Goal: Transaction & Acquisition: Purchase product/service

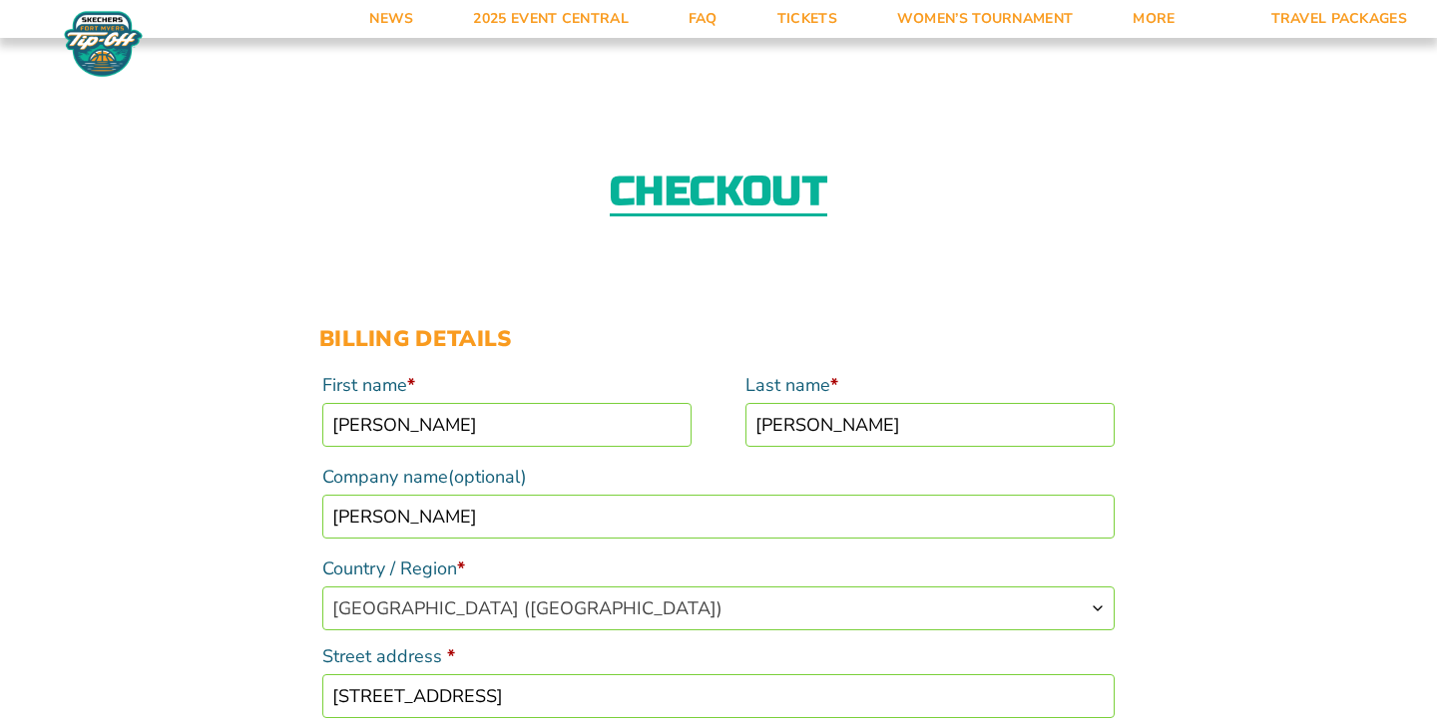
select select "US"
select select "PA"
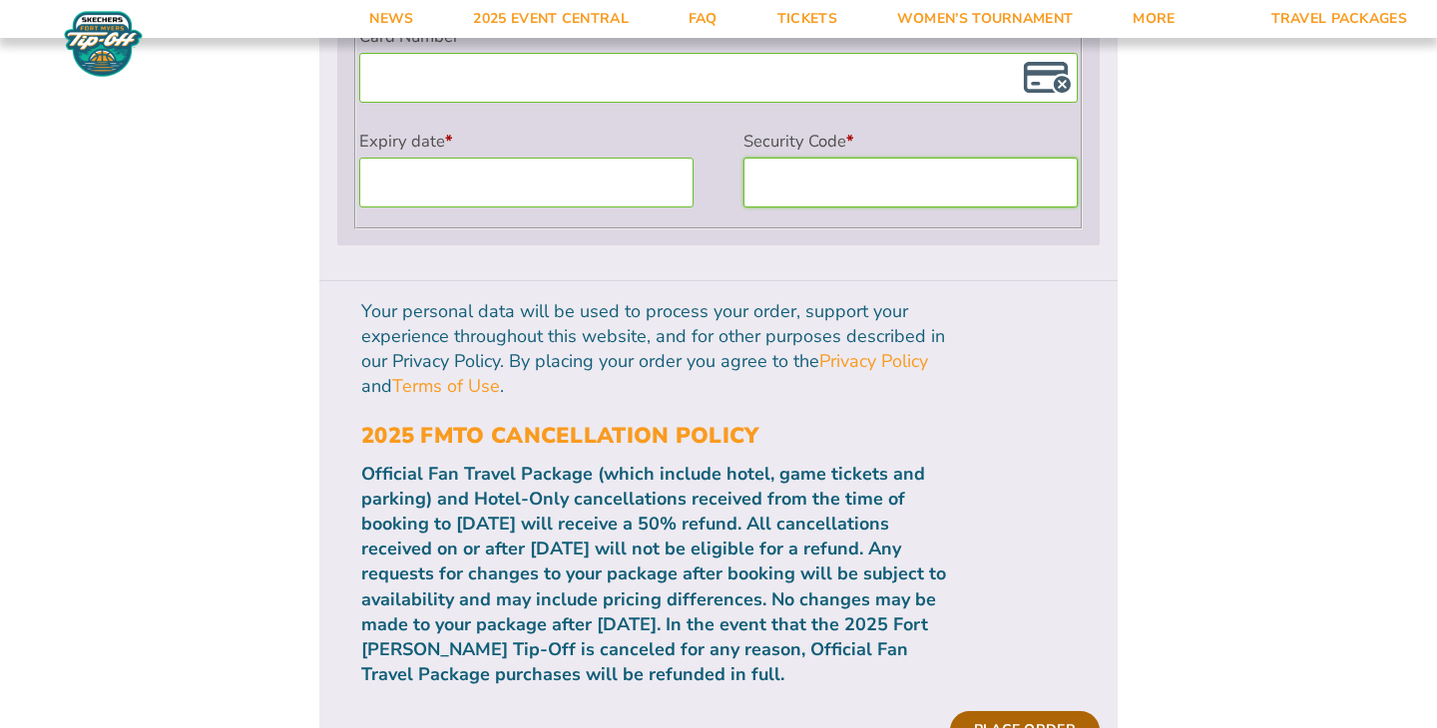
scroll to position [1959, 0]
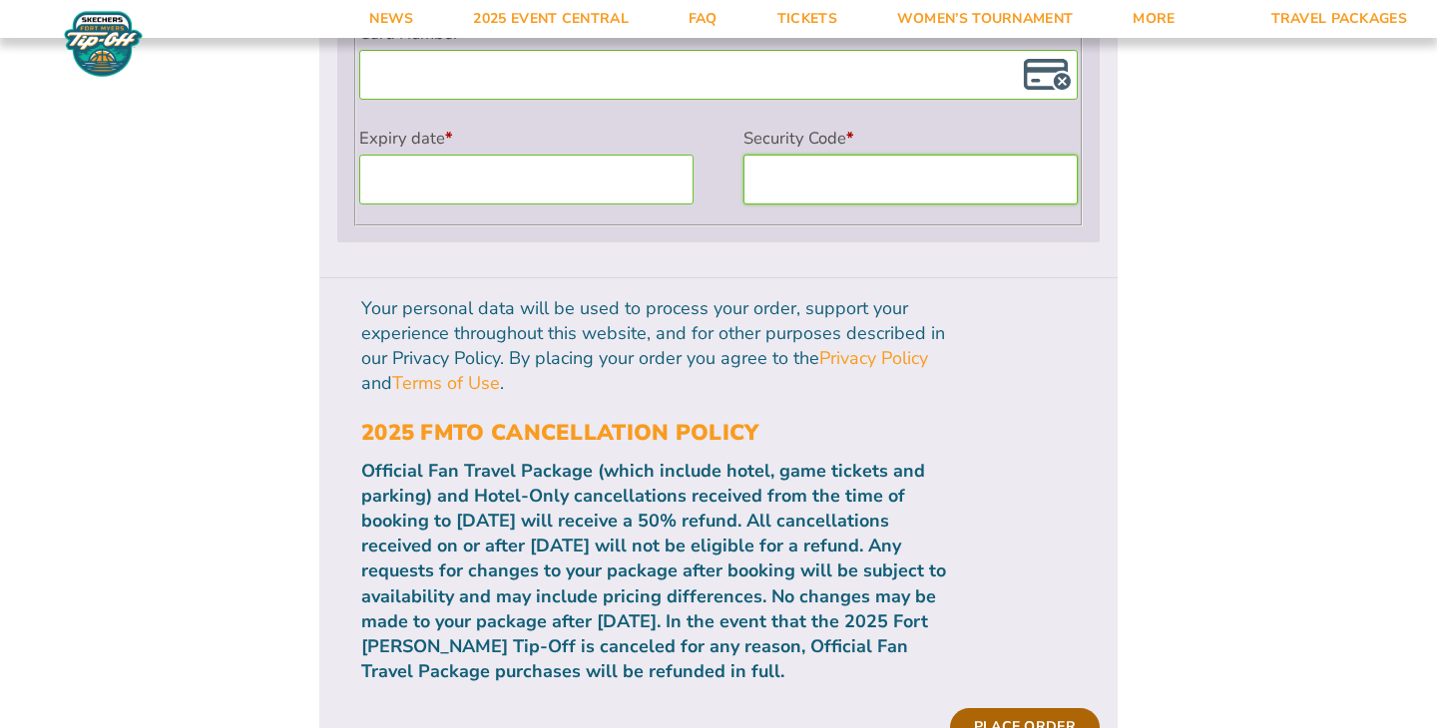
click at [1061, 708] on button "Place order" at bounding box center [1025, 727] width 150 height 38
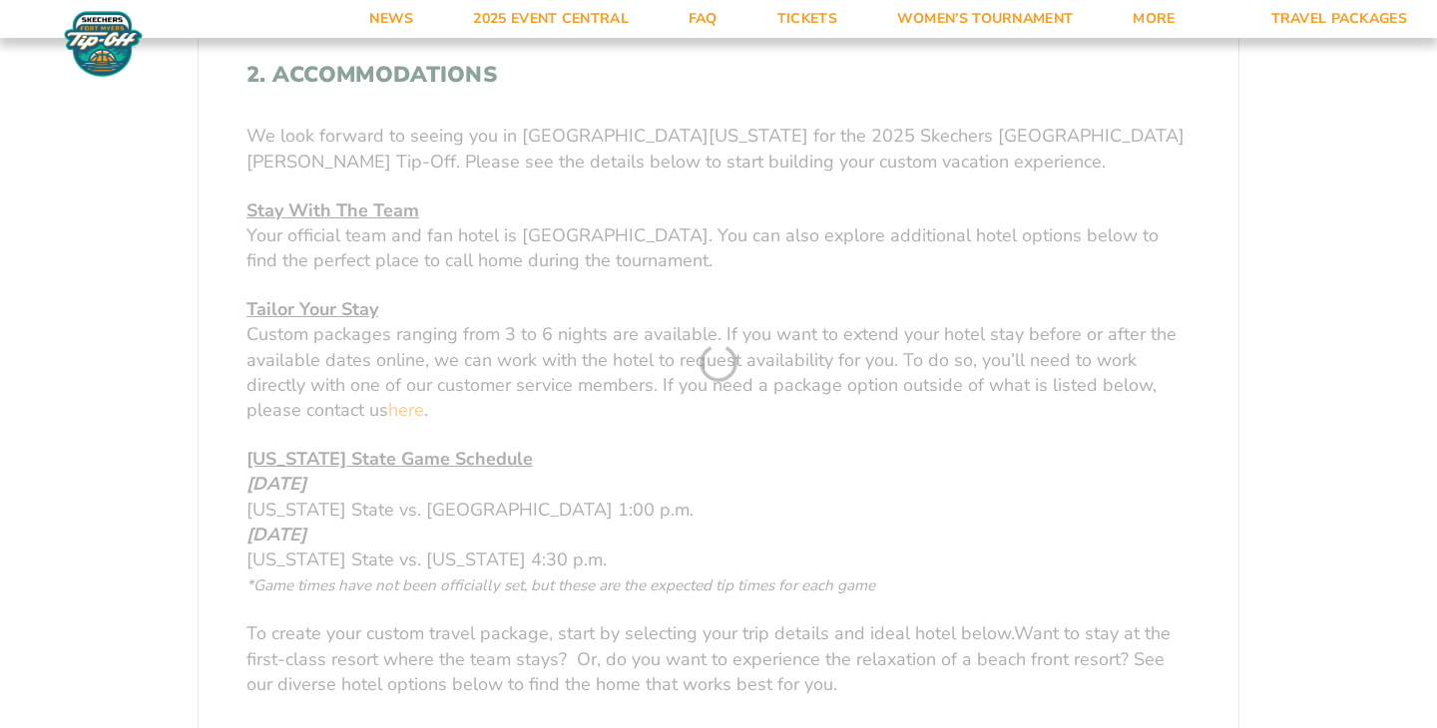
scroll to position [1006, 0]
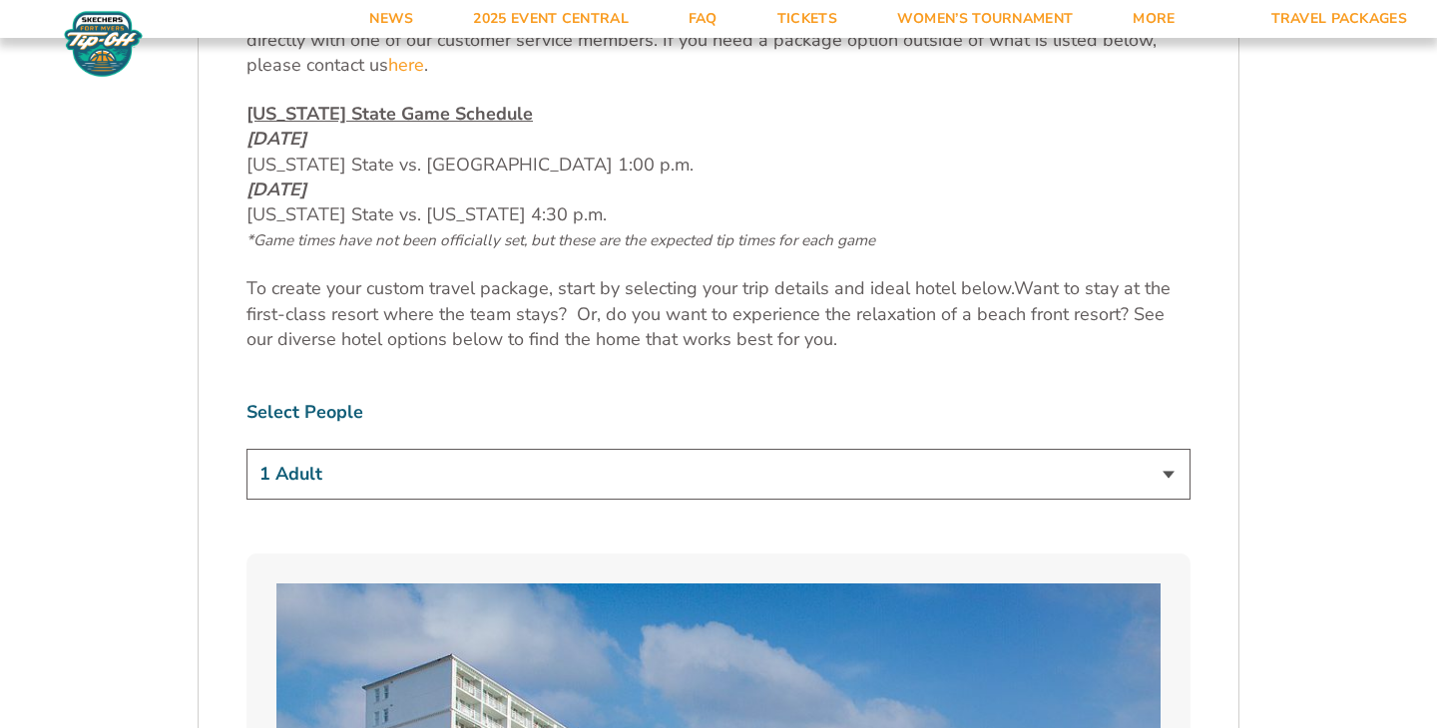
click at [631, 478] on select "1 Adult 2 Adults 3 Adults 4 Adults 2 Adults + 1 Child 2 Adults + 2 Children 2 A…" at bounding box center [718, 474] width 944 height 51
select select "3 Adults"
click at [246, 449] on select "1 Adult 2 Adults 3 Adults 4 Adults 2 Adults + 1 Child 2 Adults + 2 Children 2 A…" at bounding box center [718, 474] width 944 height 51
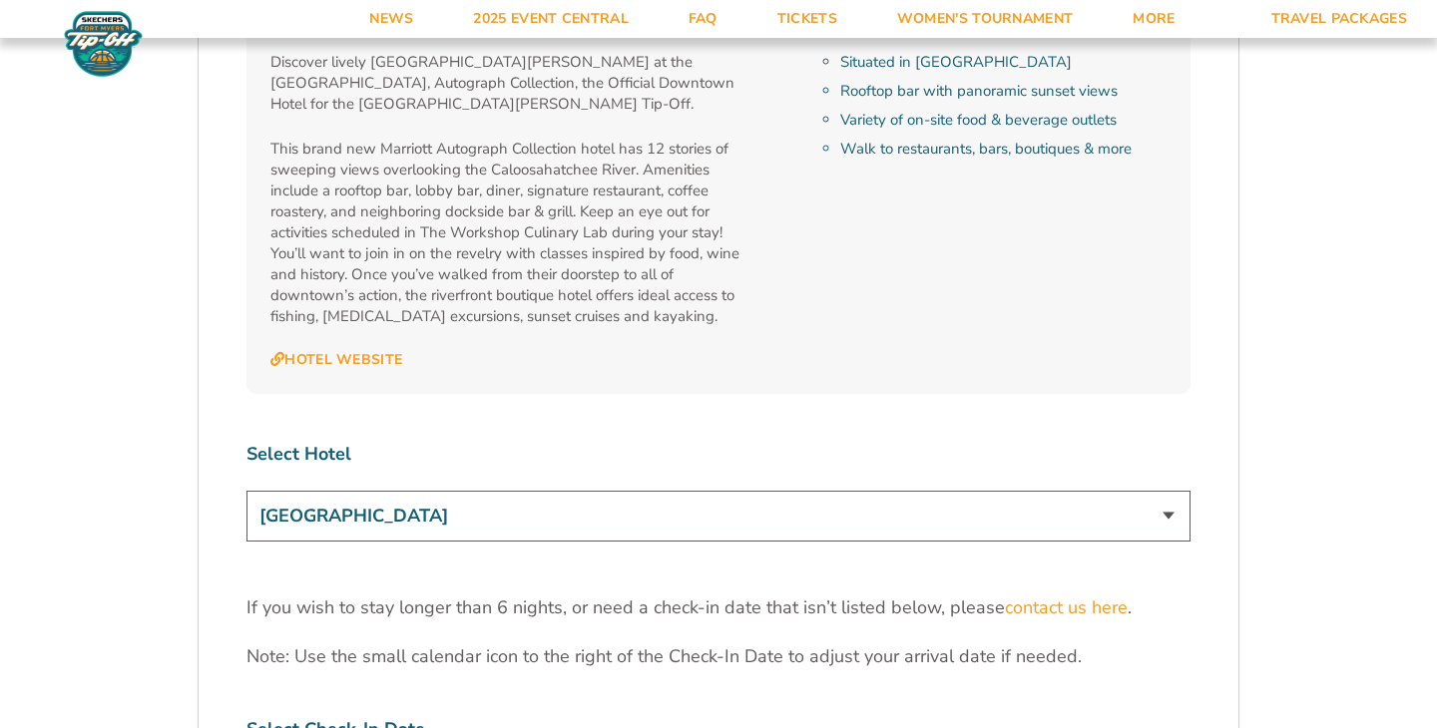
scroll to position [6376, 0]
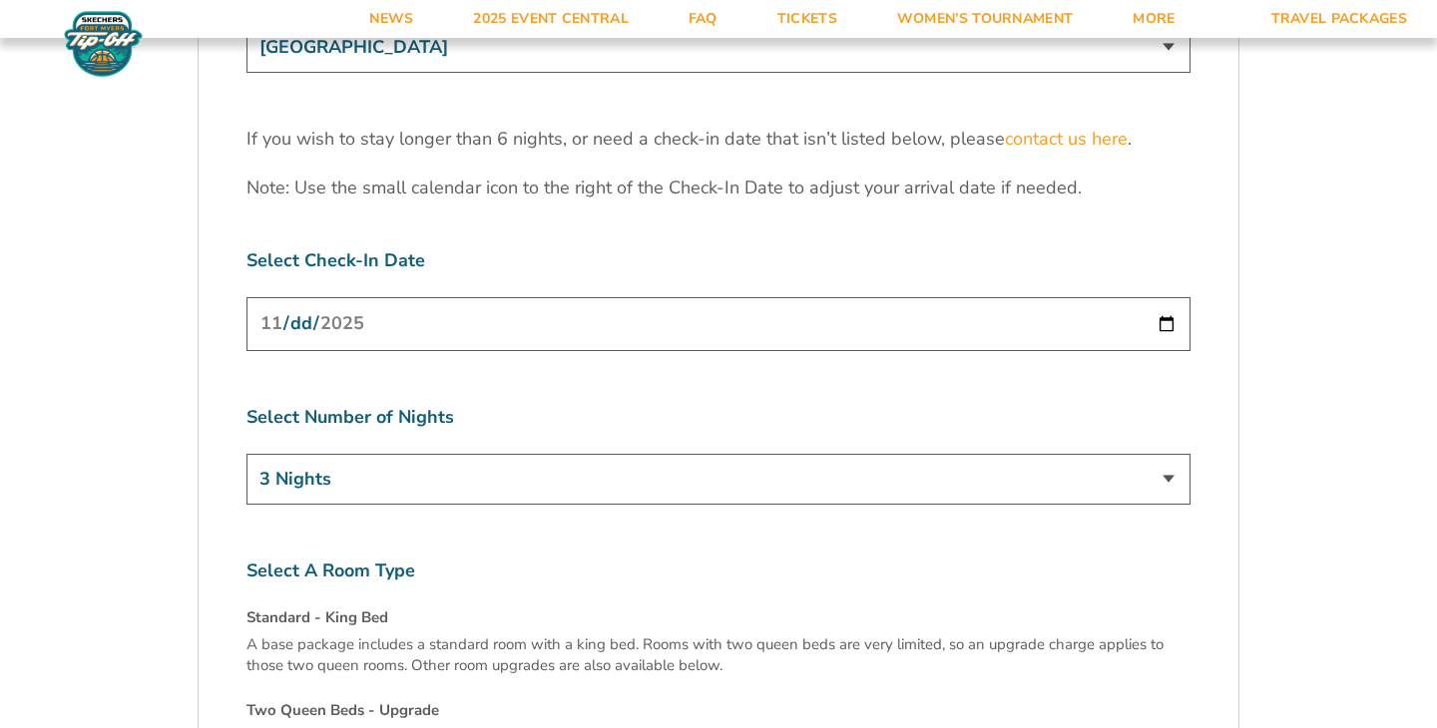
click at [577, 454] on select "3 Nights 4 Nights 5 Nights 6 Nights" at bounding box center [718, 479] width 944 height 51
select select "4 Nights"
click at [246, 454] on select "3 Nights 4 Nights 5 Nights 6 Nights" at bounding box center [718, 479] width 944 height 51
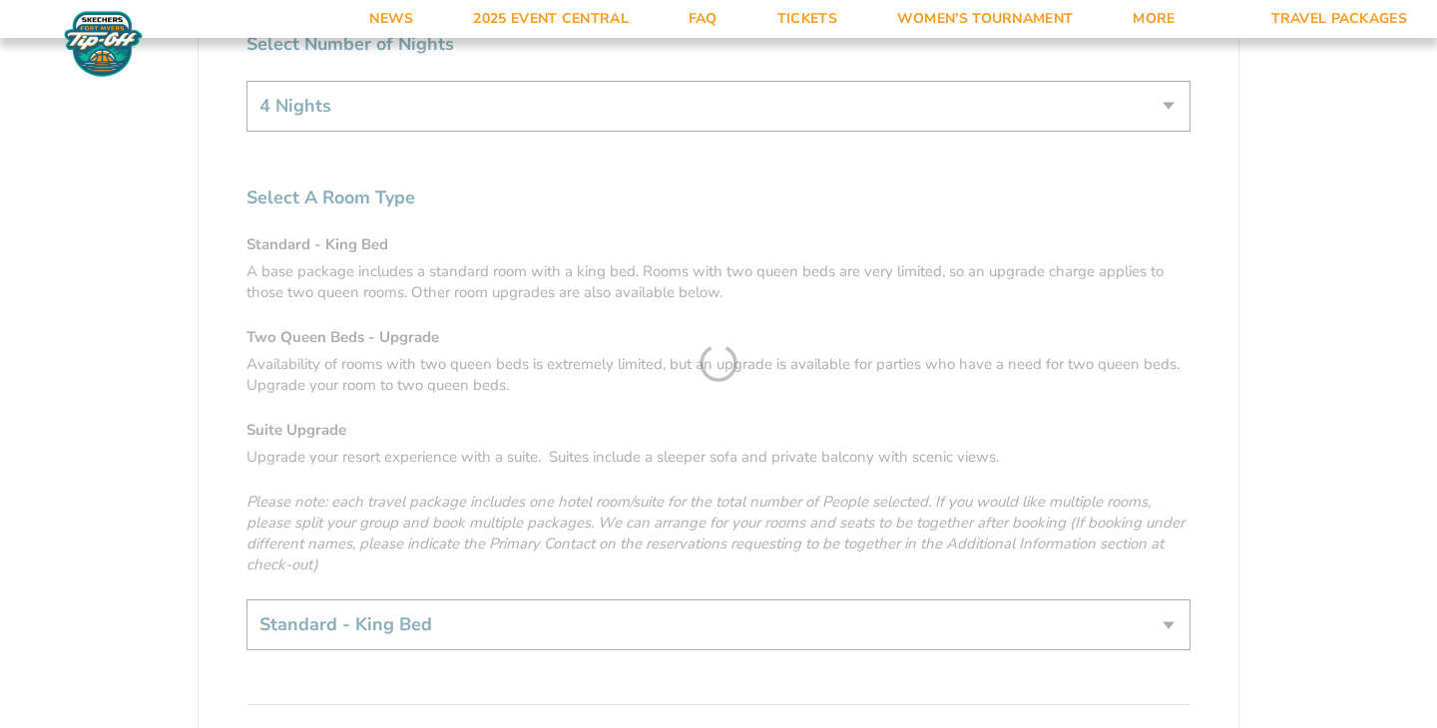
scroll to position [6876, 0]
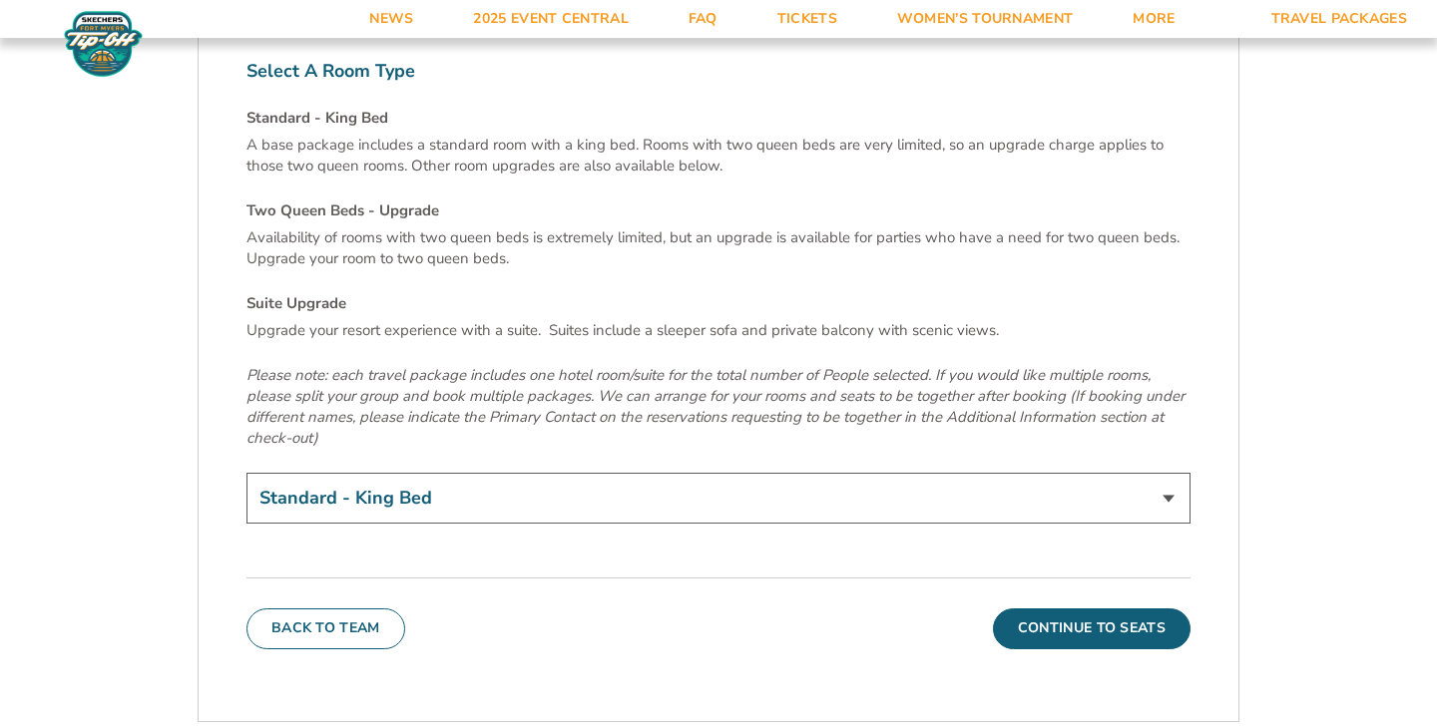
click at [543, 473] on select "Standard - King Bed Two Queen Beds - Upgrade (+$15 per night) Suite Upgrade (+$…" at bounding box center [718, 498] width 944 height 51
click at [246, 473] on select "Standard - King Bed Two Queen Beds - Upgrade (+$15 per night) Suite Upgrade (+$…" at bounding box center [718, 498] width 944 height 51
click at [539, 473] on select "Standard - King Bed Two Queen Beds - Upgrade (+$15 per night) Suite Upgrade (+$…" at bounding box center [718, 498] width 944 height 51
select select "Two Queen Beds - Upgrade"
click at [246, 473] on select "Standard - King Bed Two Queen Beds - Upgrade (+$15 per night) Suite Upgrade (+$…" at bounding box center [718, 498] width 944 height 51
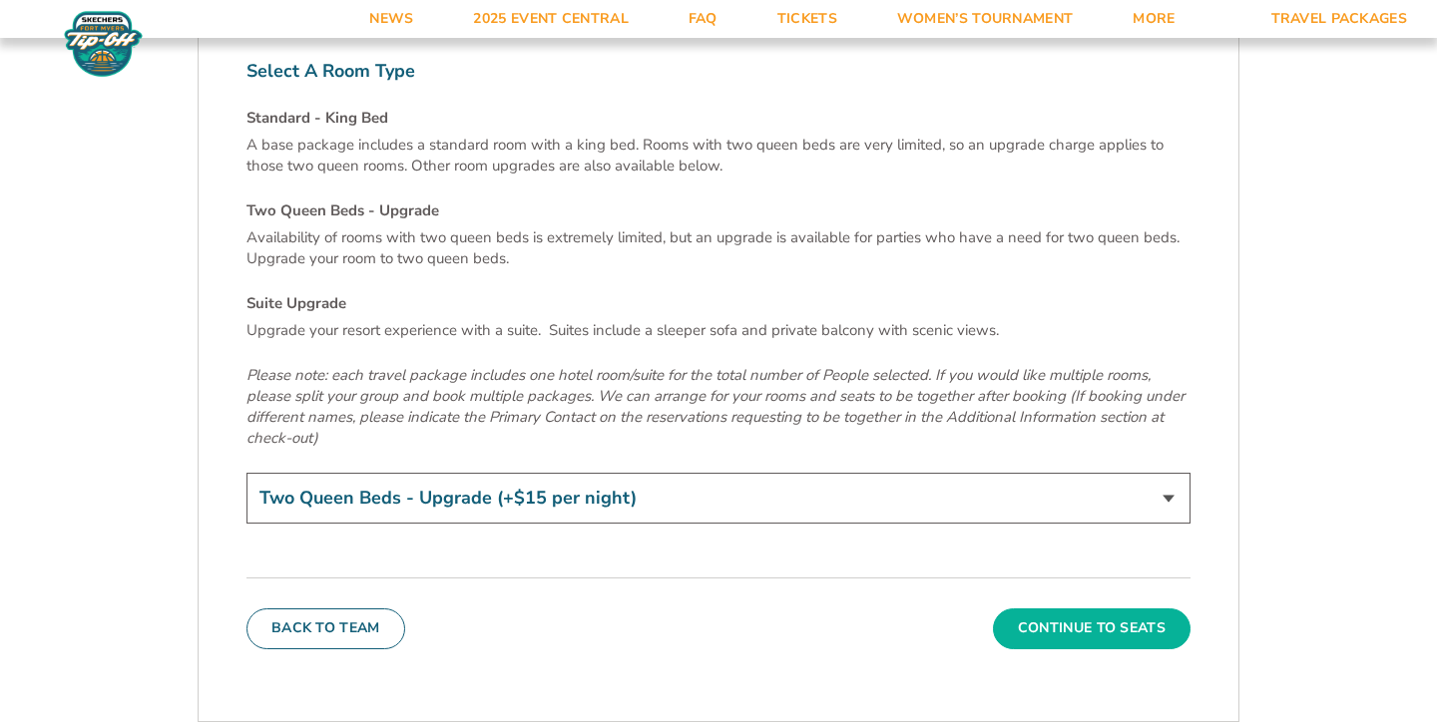
click at [1015, 609] on button "Continue To Seats" at bounding box center [1092, 629] width 198 height 40
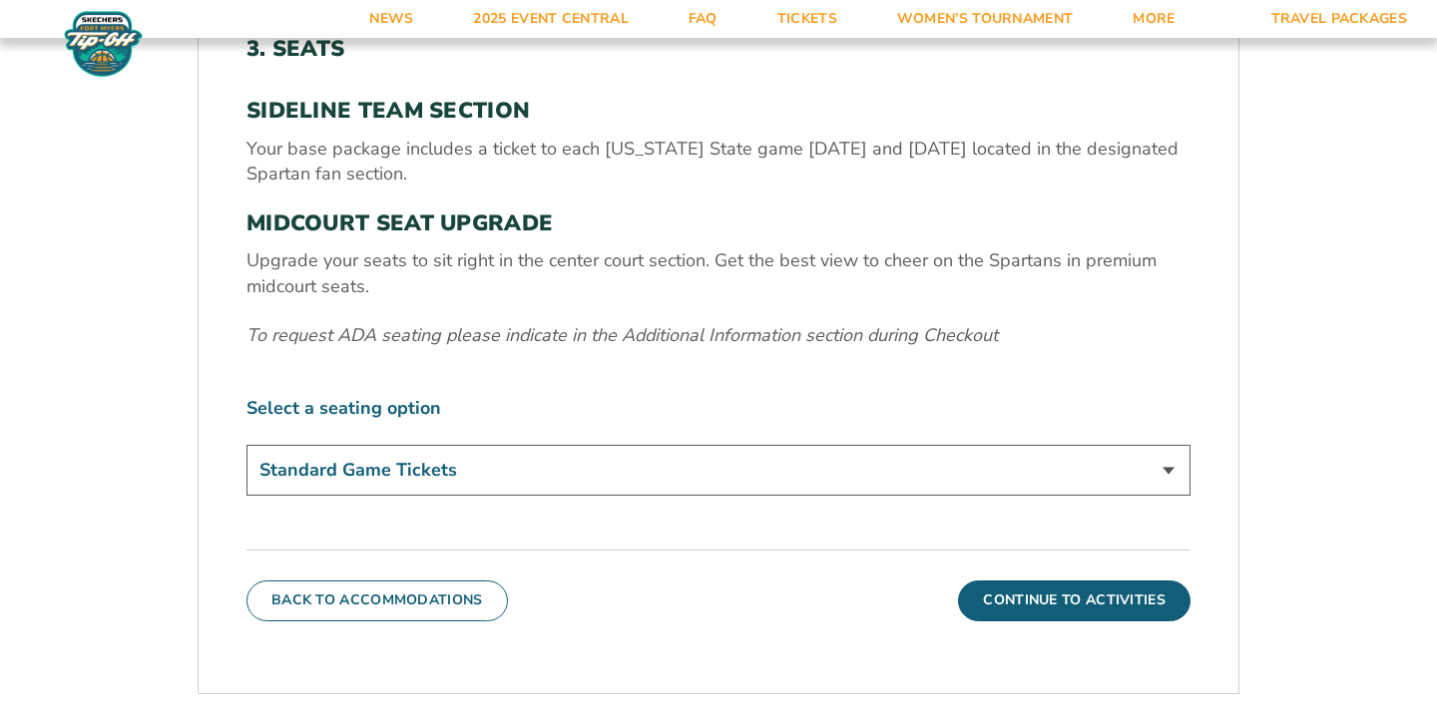
scroll to position [622, 0]
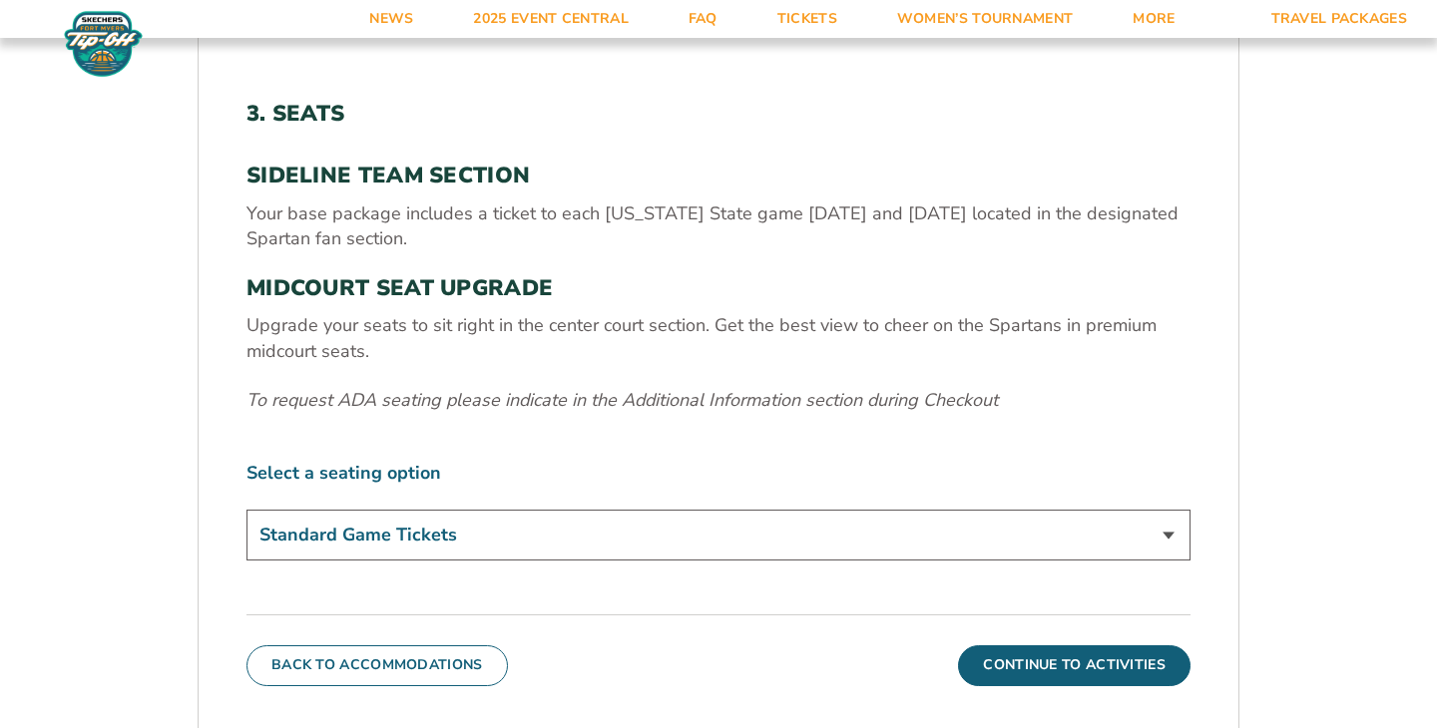
click at [906, 534] on select "Standard Game Tickets Midcourt Seat Upgrade (+$140 per person)" at bounding box center [718, 535] width 944 height 51
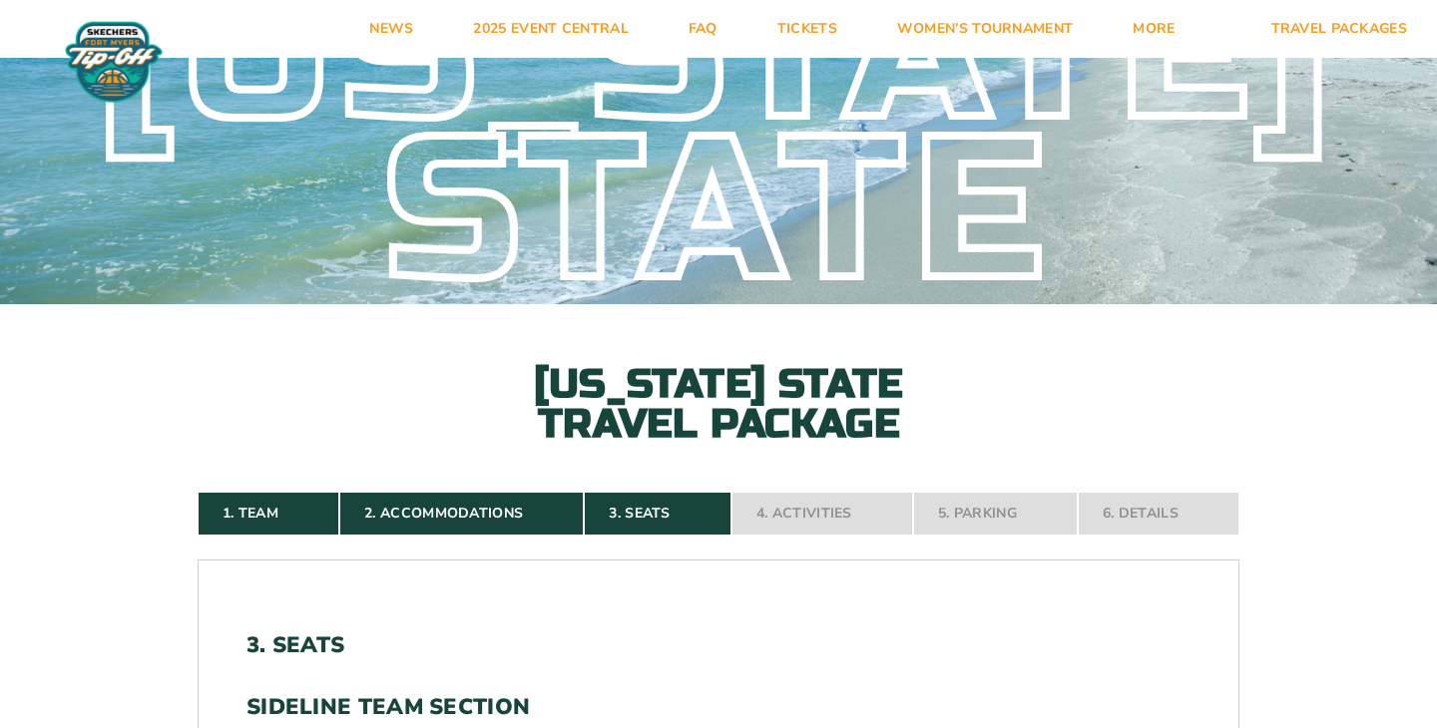
scroll to position [0, 0]
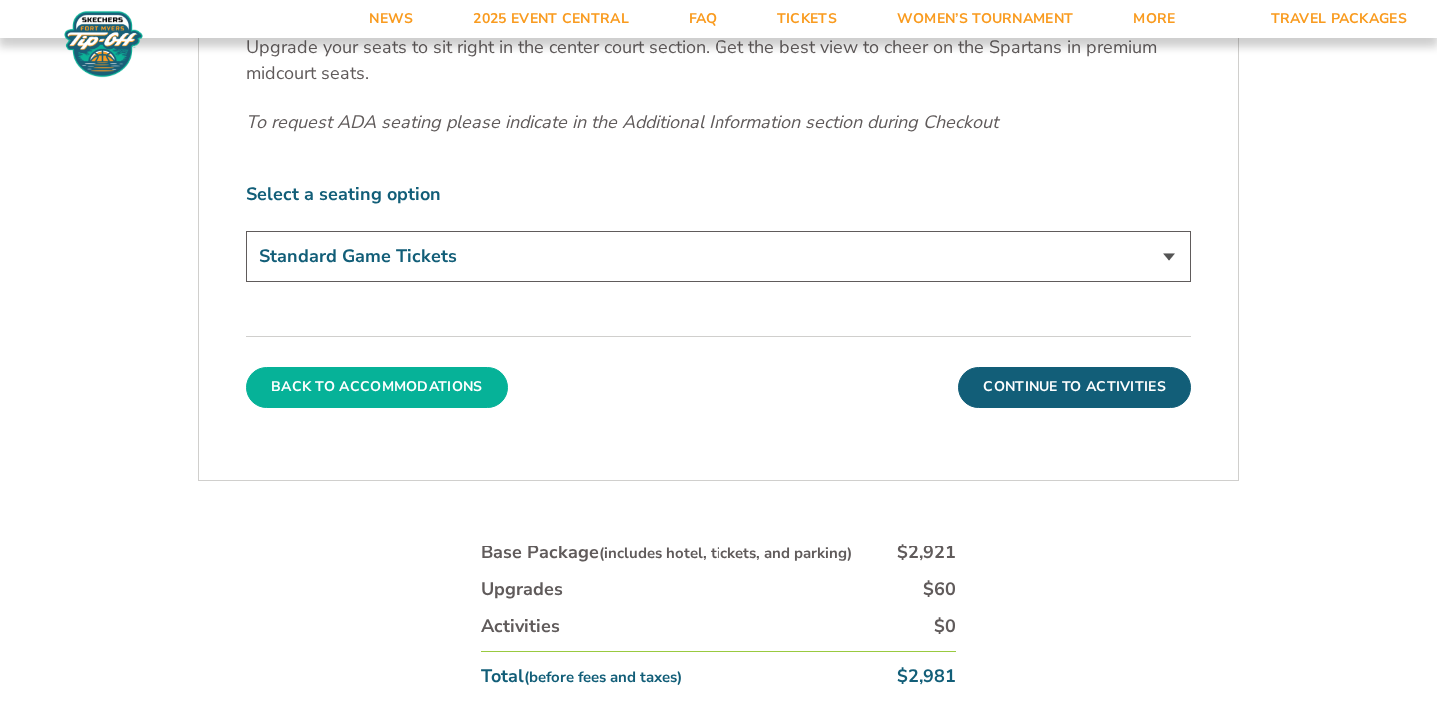
click at [393, 398] on button "Back To Accommodations" at bounding box center [376, 387] width 261 height 40
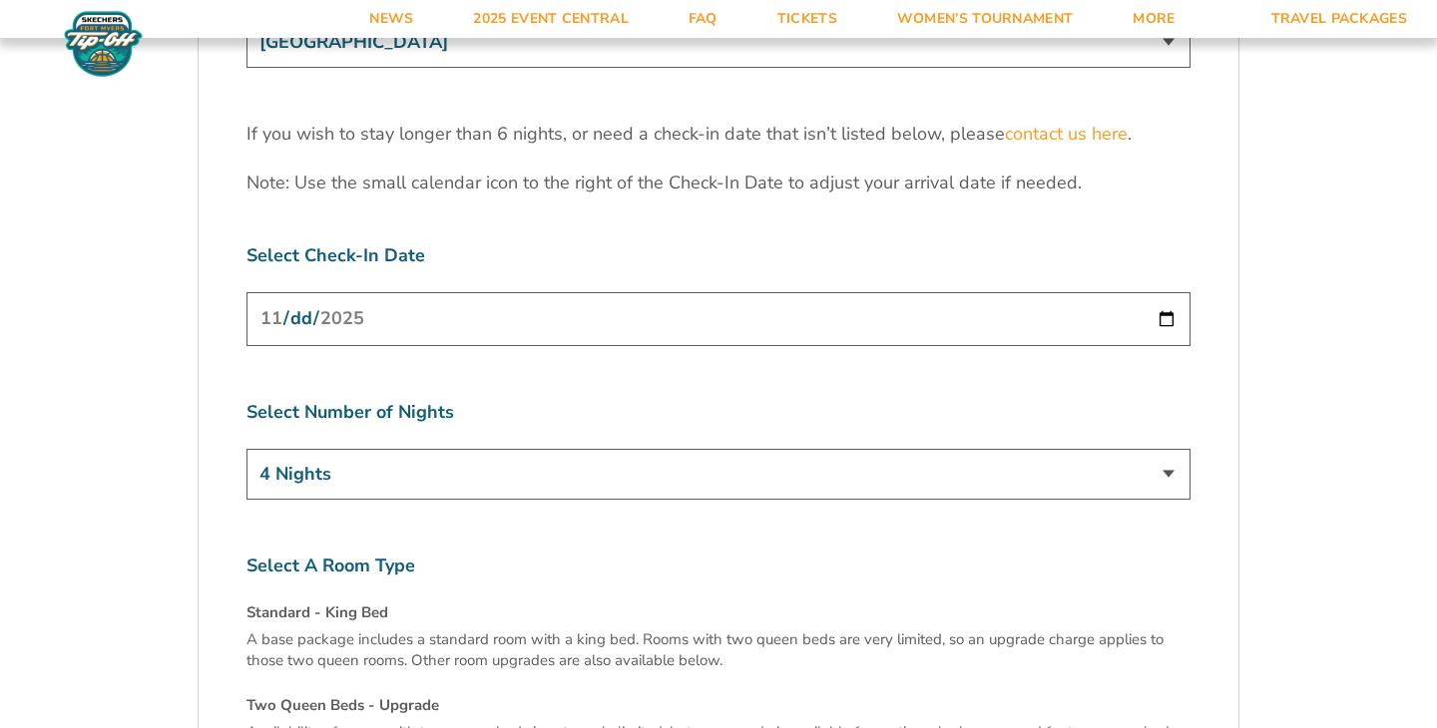
scroll to position [6708, 0]
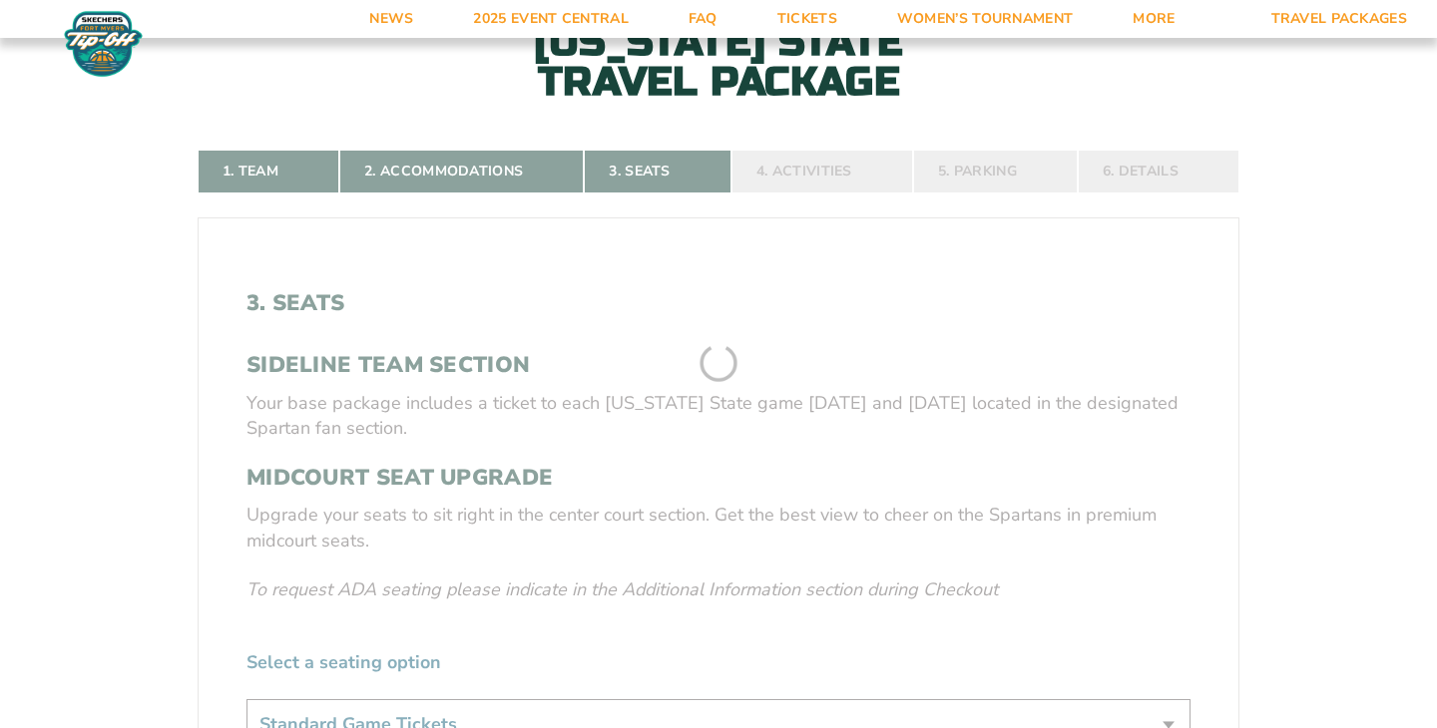
scroll to position [449, 0]
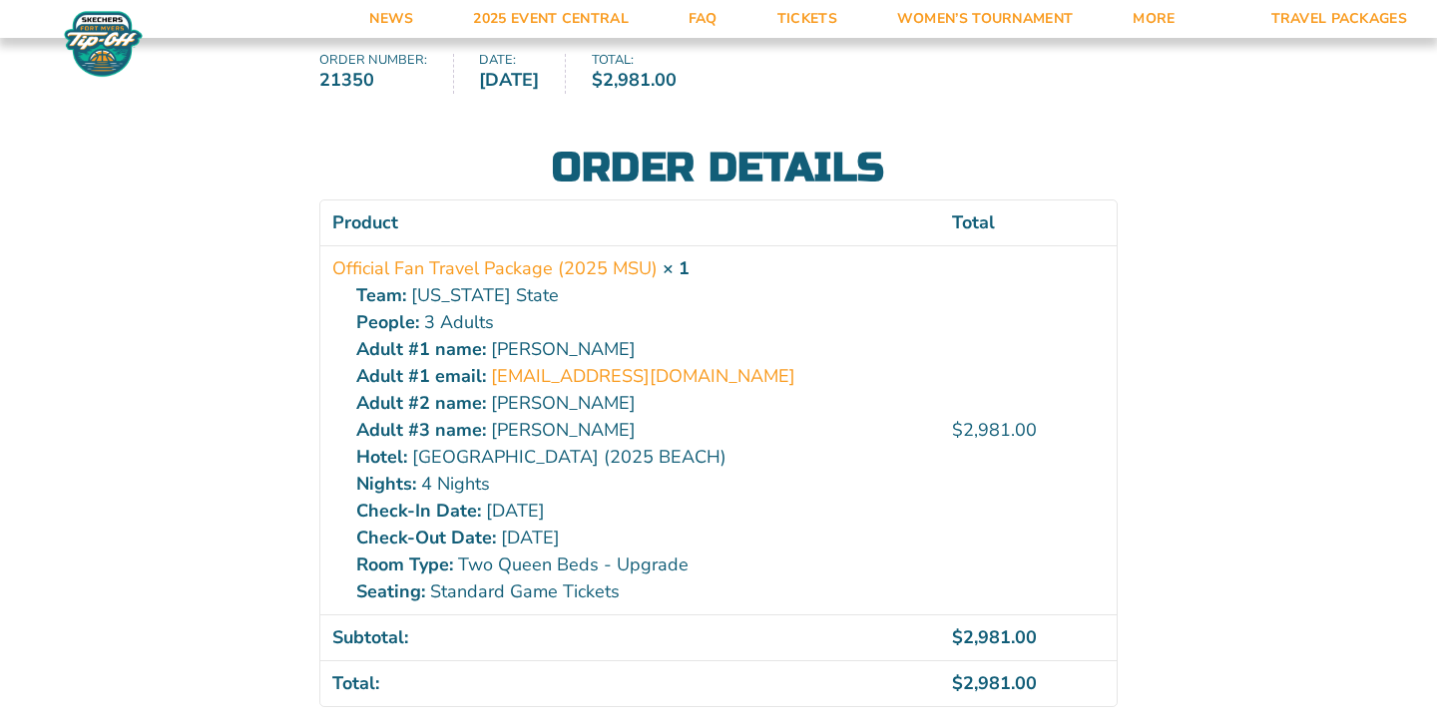
scroll to position [271, 0]
